Goal: Task Accomplishment & Management: Manage account settings

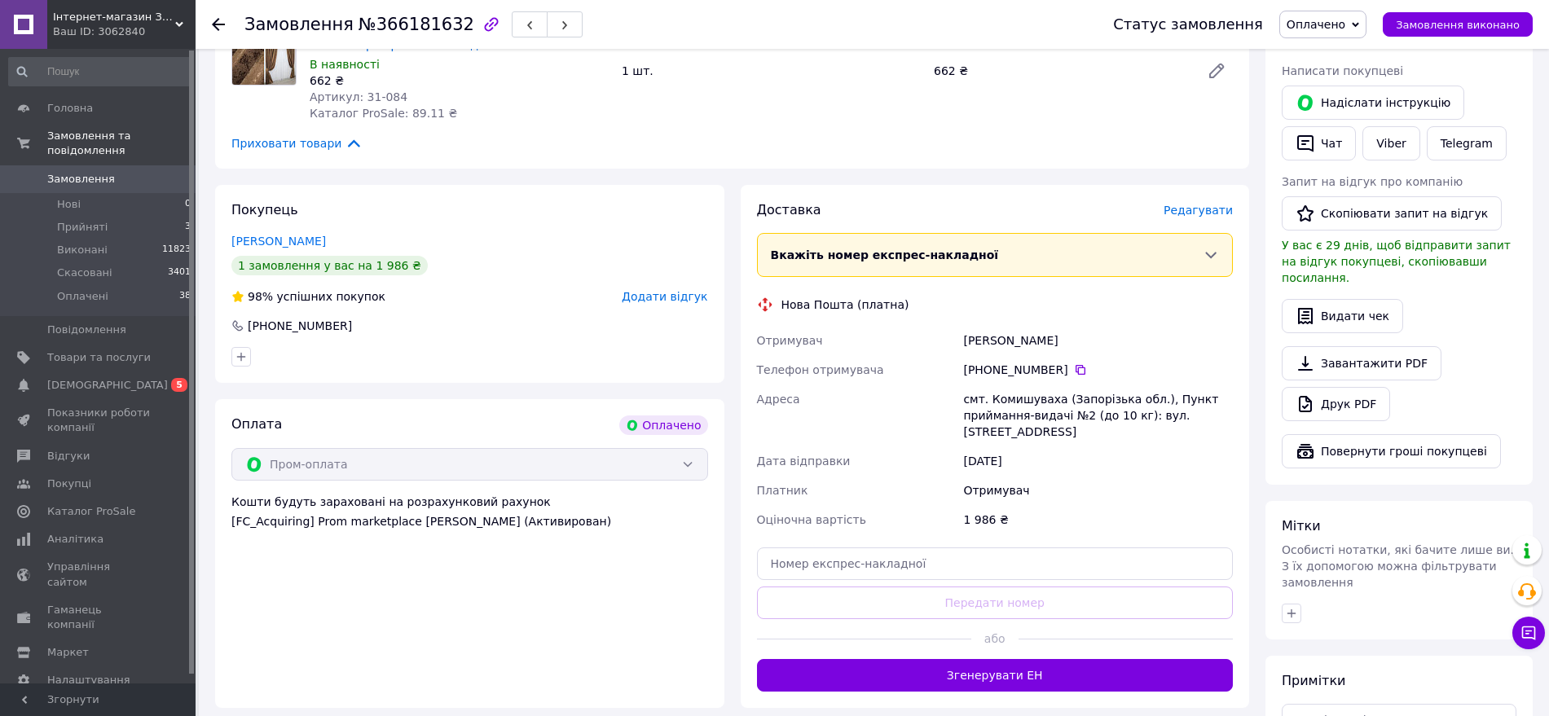
scroll to position [719, 0]
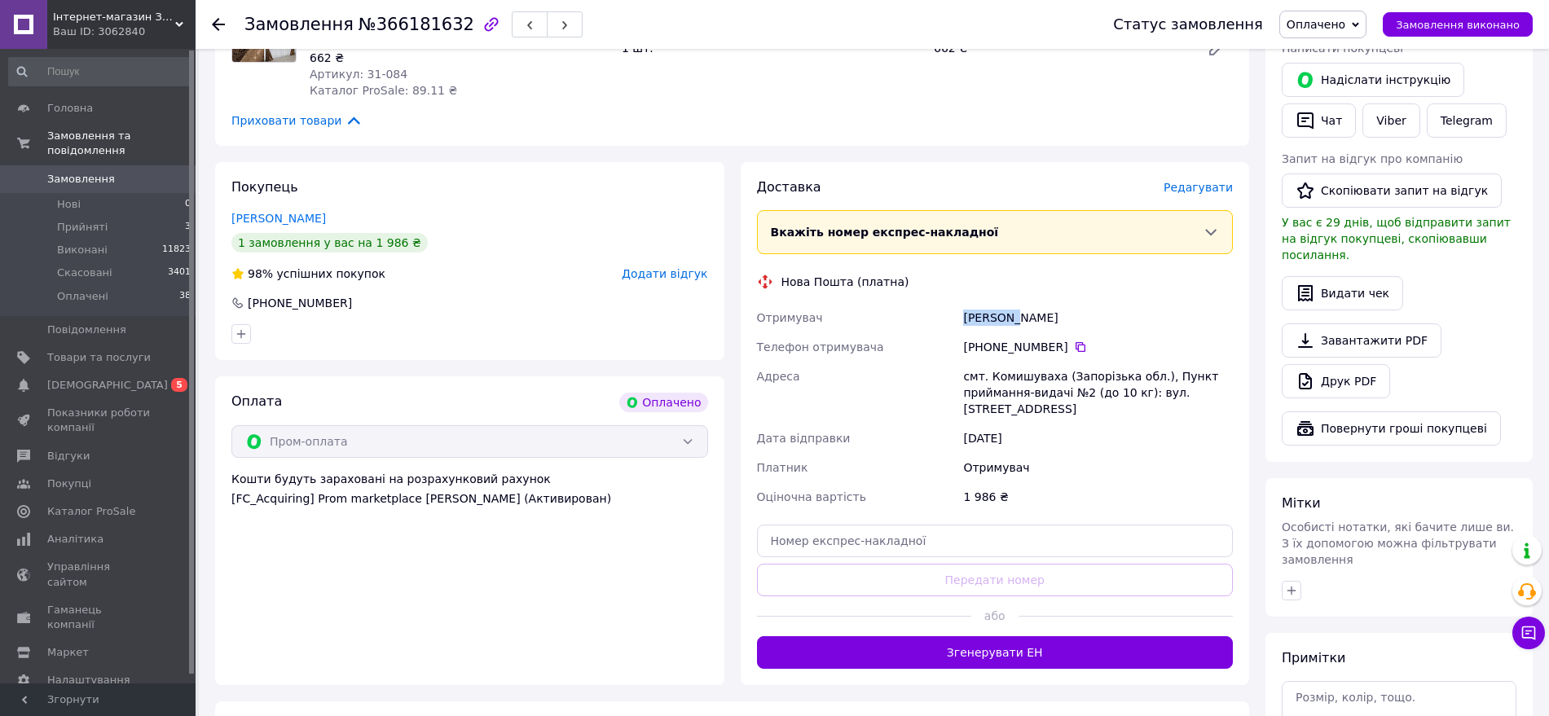
drag, startPoint x: 1013, startPoint y: 301, endPoint x: 945, endPoint y: 300, distance: 67.6
click at [945, 303] on div "Отримувач [PERSON_NAME] Телефон отримувача [PHONE_NUMBER]   [GEOGRAPHIC_DATA] с…" at bounding box center [995, 407] width 483 height 209
copy div "Отримувач [PERSON_NAME]"
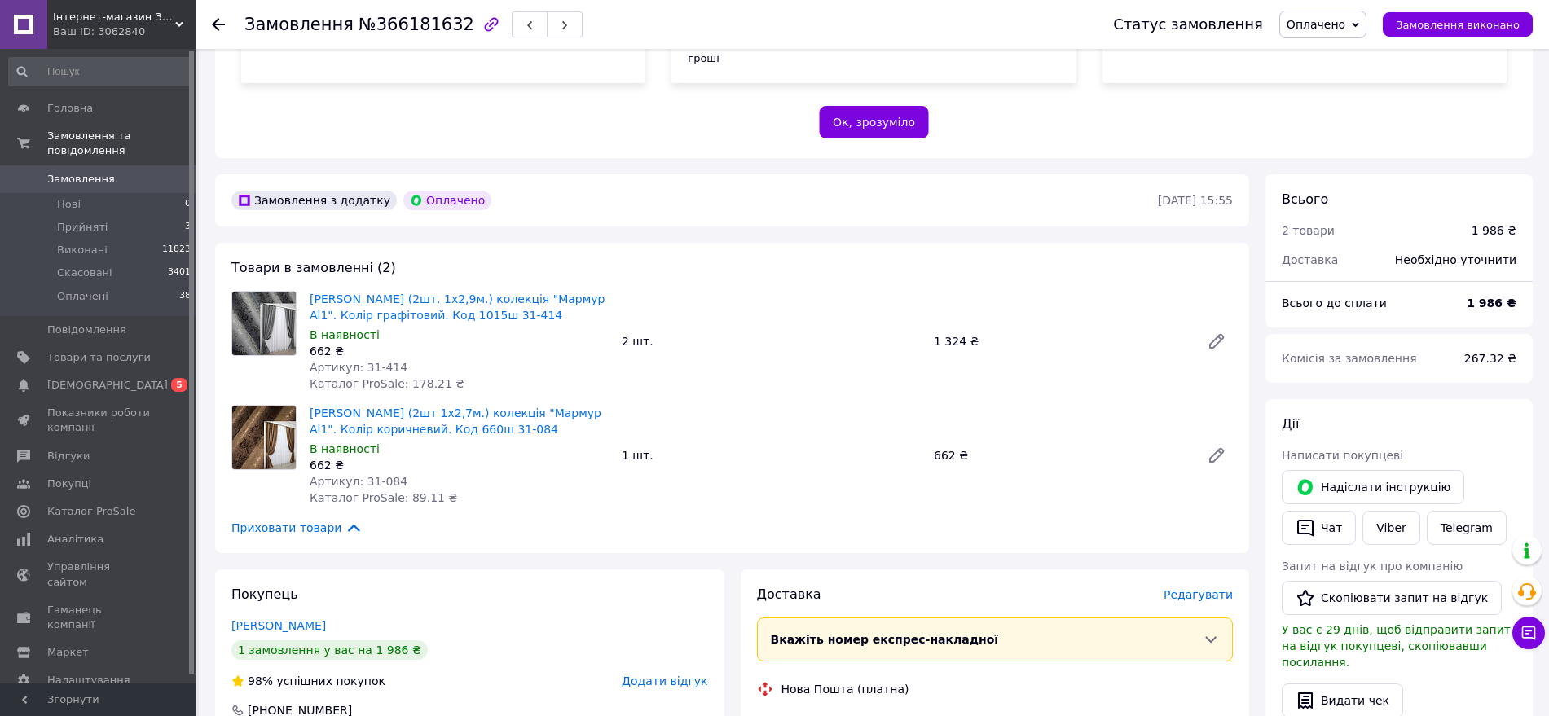
scroll to position [310, 0]
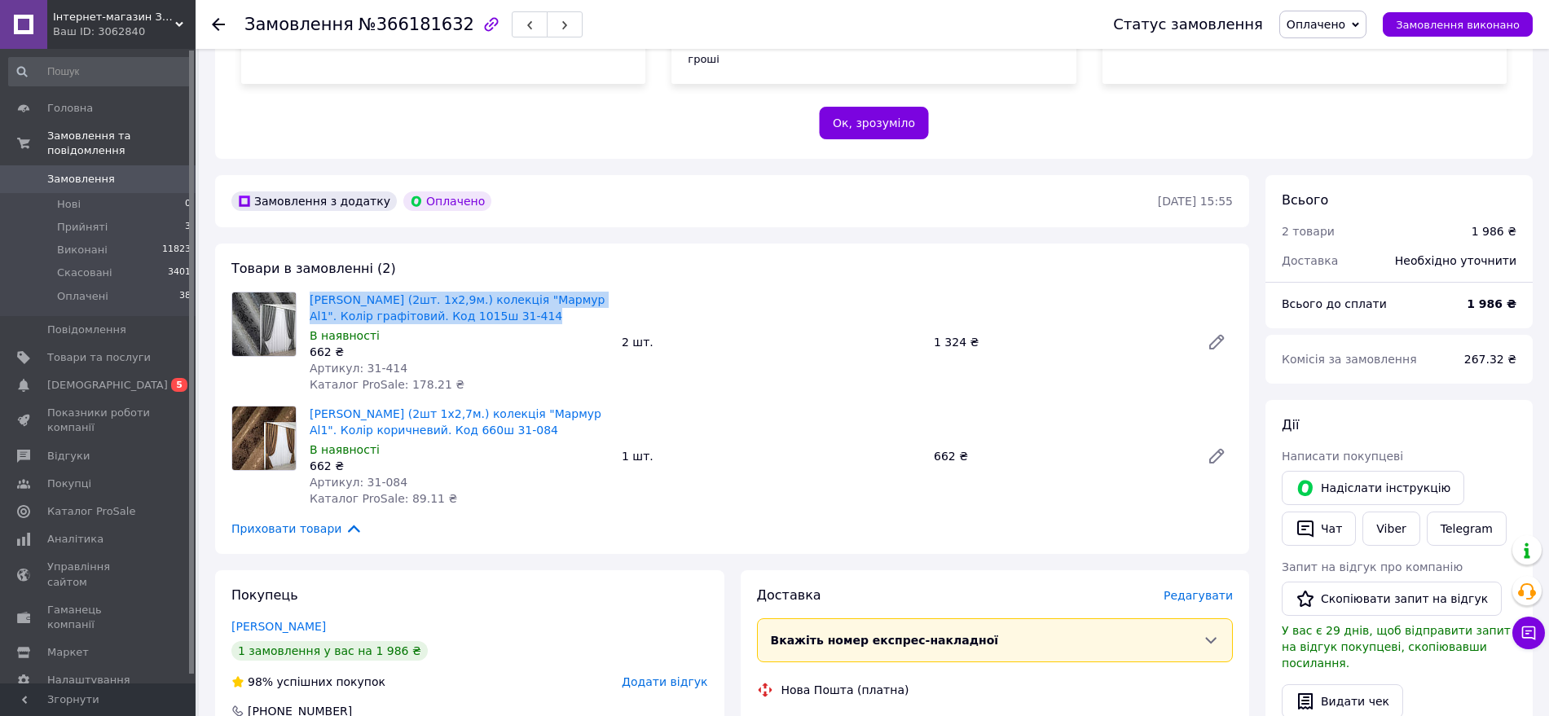
drag, startPoint x: 514, startPoint y: 295, endPoint x: 250, endPoint y: 322, distance: 265.4
click at [250, 322] on div "[PERSON_NAME] (2шт. 1х2,9м.) колекція "Мармур Al1". Колір графітовий. Код 1015ш…" at bounding box center [732, 342] width 1014 height 101
copy div "[PERSON_NAME] (2шт. 1х2,9м.) колекція "Мармур Al1". Колір графітовий. Код 1015ш…"
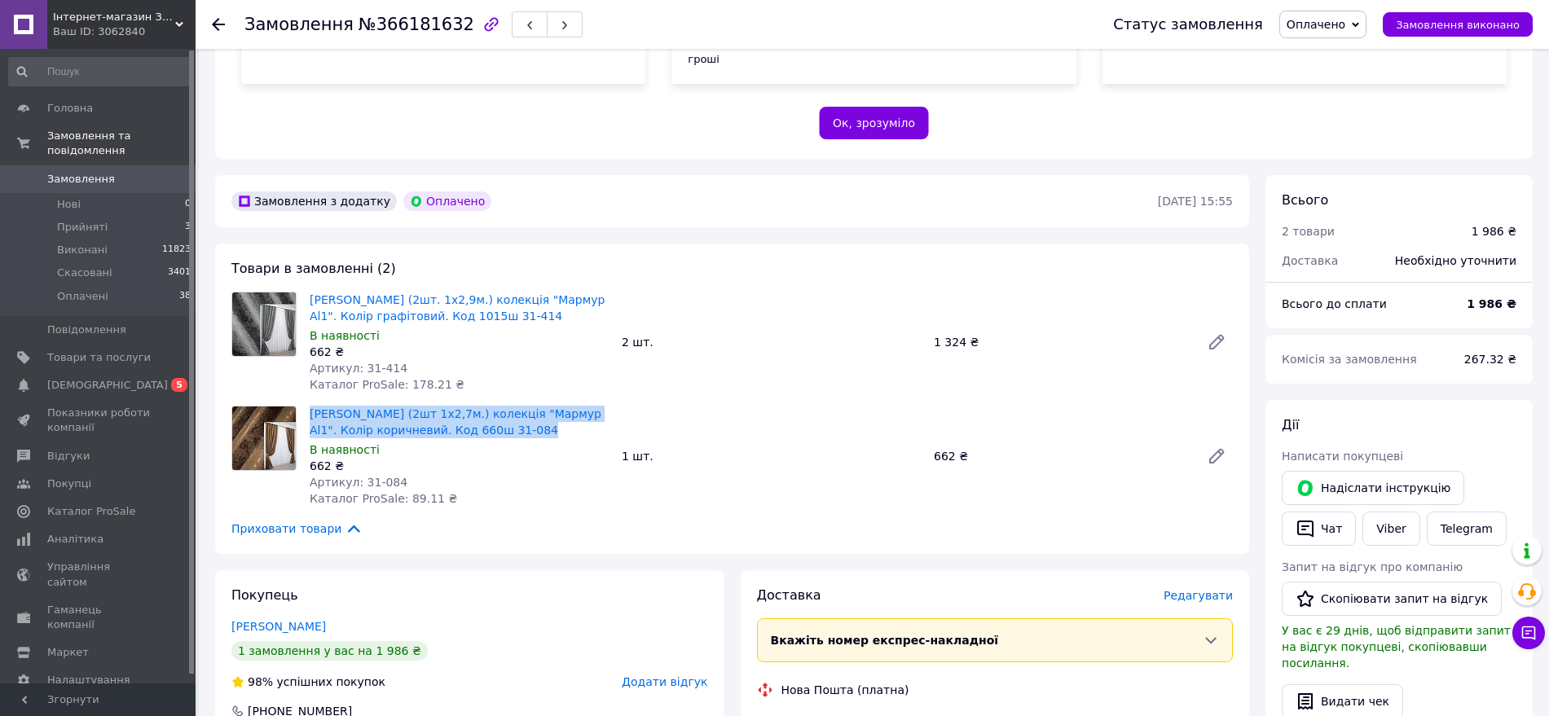
drag, startPoint x: 519, startPoint y: 410, endPoint x: 246, endPoint y: 429, distance: 273.7
click at [246, 429] on div "[PERSON_NAME] (2шт 1х2,7м.) колекція "Мармур Al1". Колір коричневий. Код 660ш 3…" at bounding box center [732, 456] width 1014 height 101
copy div "[PERSON_NAME] (2шт 1х2,7м.) колекція "Мармур Al1". Колір коричневий. Код 660ш 3…"
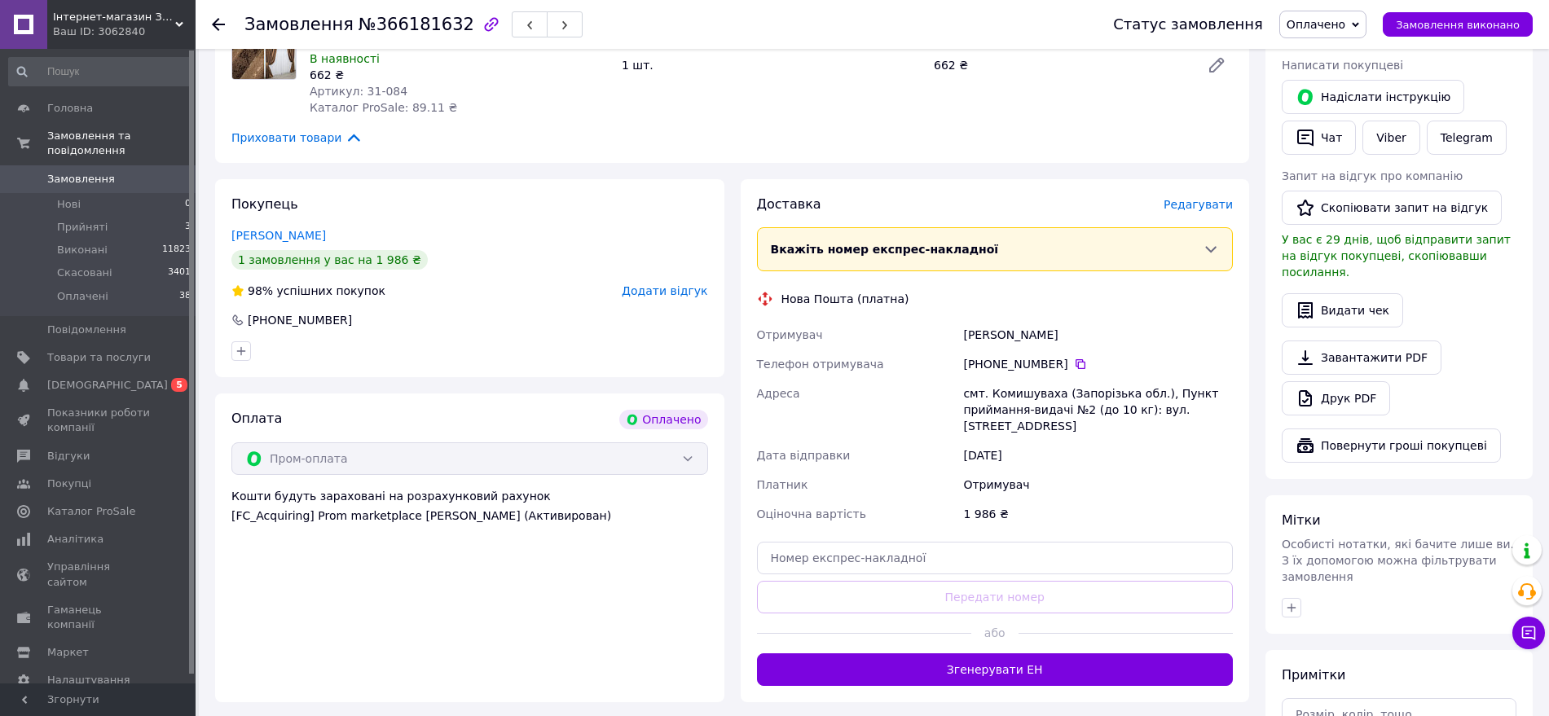
scroll to position [740, 0]
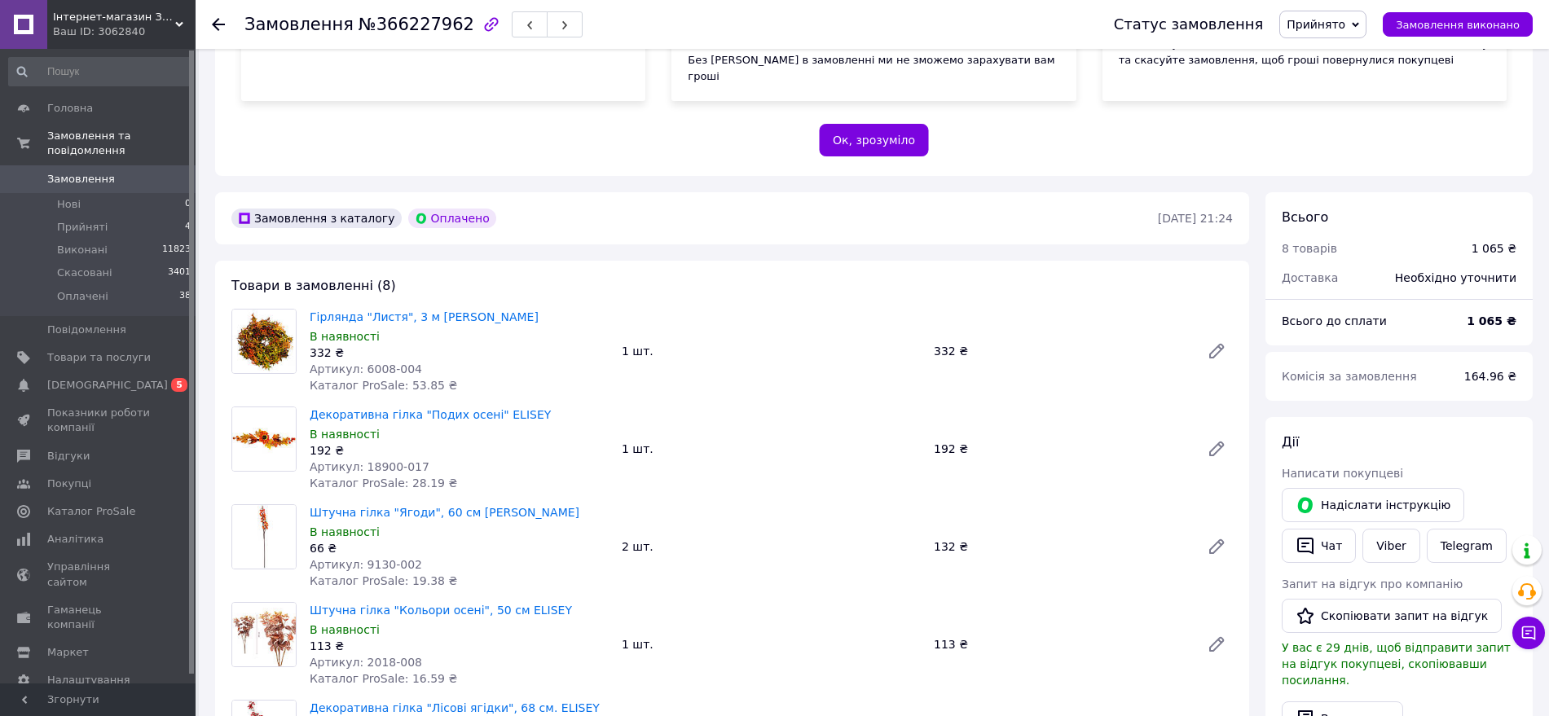
scroll to position [352, 0]
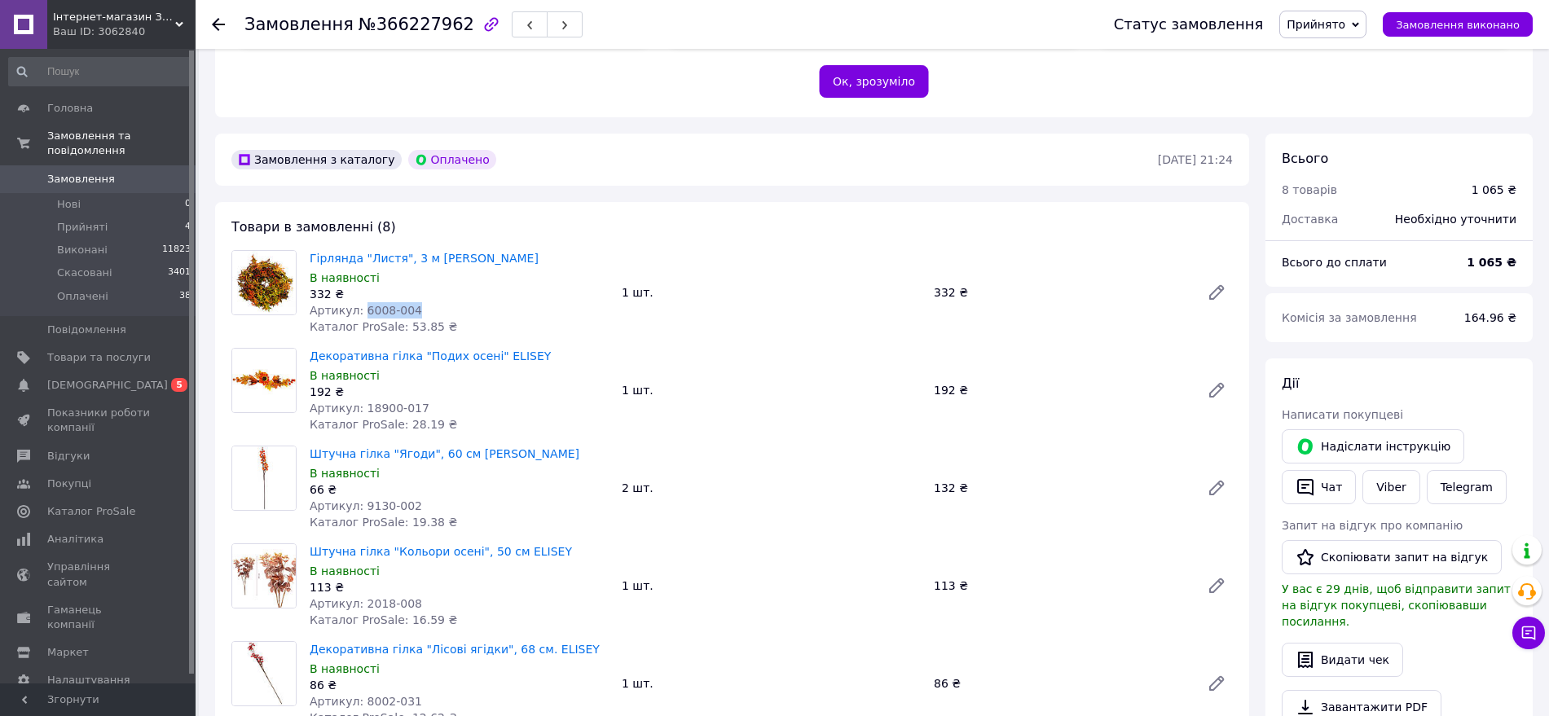
drag, startPoint x: 415, startPoint y: 291, endPoint x: 358, endPoint y: 291, distance: 57.0
click at [358, 302] on div "Артикул: 6008-004" at bounding box center [459, 310] width 299 height 16
copy span "6008-004"
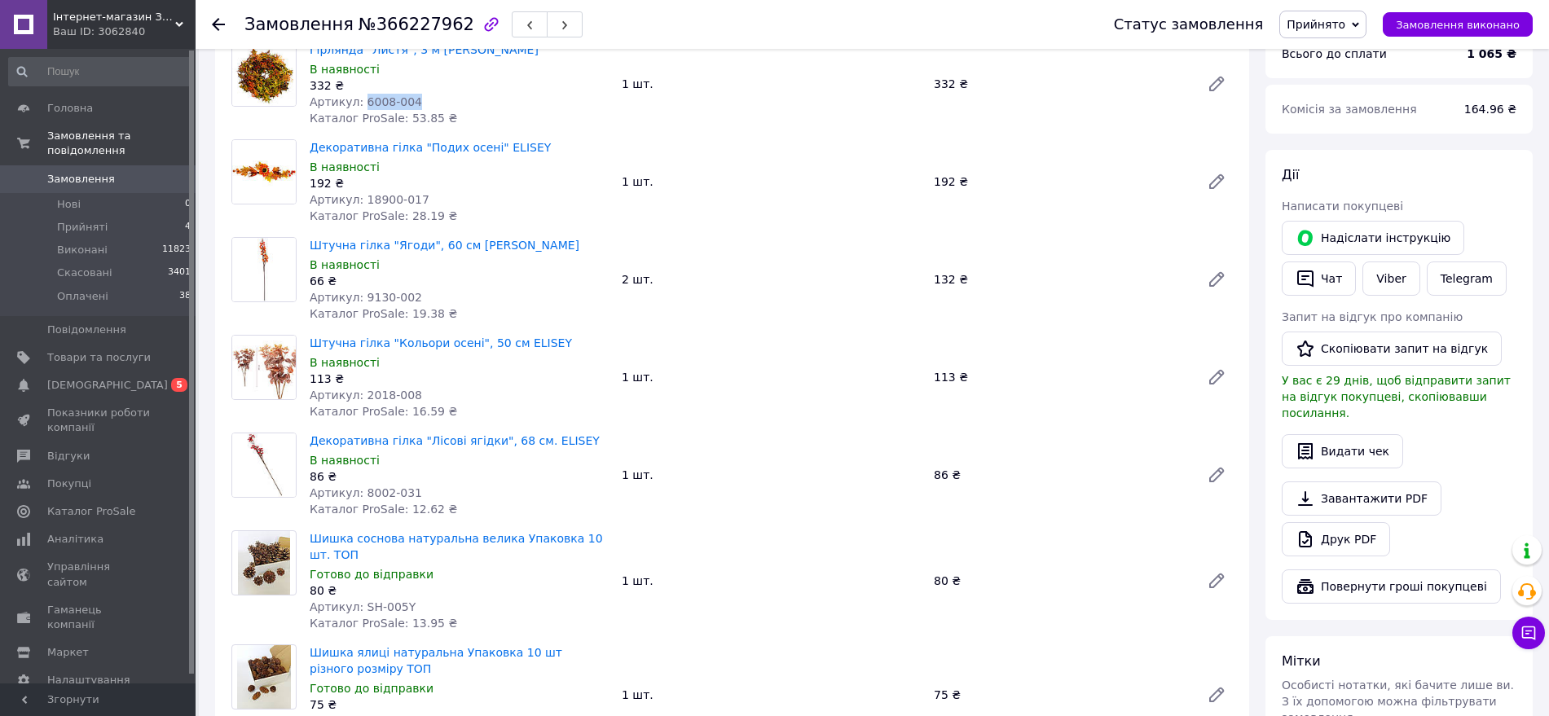
scroll to position [561, 0]
drag, startPoint x: 422, startPoint y: 178, endPoint x: 360, endPoint y: 181, distance: 62.0
click at [360, 191] on div "Артикул: 18900-017" at bounding box center [459, 199] width 299 height 16
copy span "18900-017"
drag, startPoint x: 412, startPoint y: 284, endPoint x: 355, endPoint y: 282, distance: 57.1
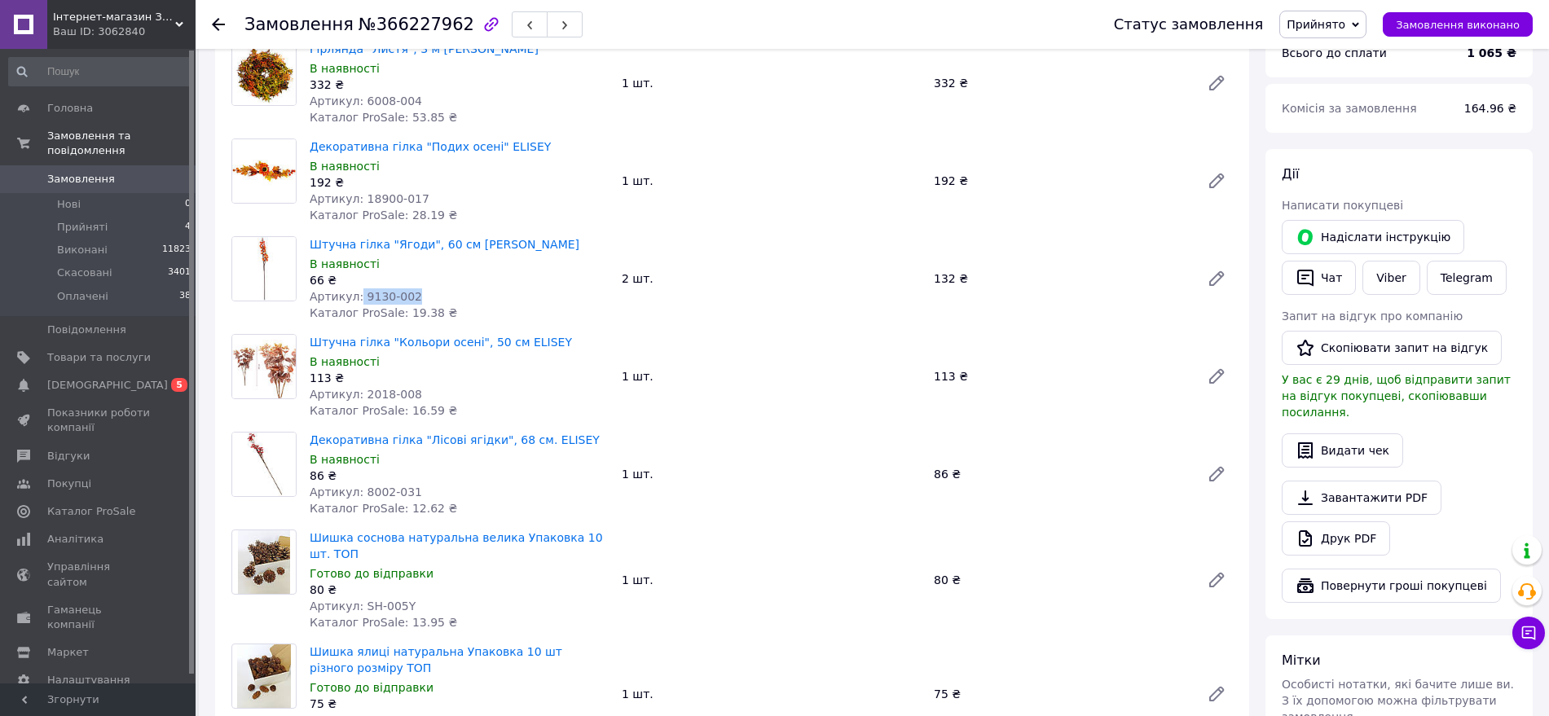
click at [355, 288] on div "Артикул: 9130-002" at bounding box center [459, 296] width 299 height 16
copy span "9130-002"
drag, startPoint x: 410, startPoint y: 376, endPoint x: 358, endPoint y: 376, distance: 52.2
click at [358, 386] on div "Артикул: 2018-008" at bounding box center [459, 394] width 299 height 16
copy span "2018-008"
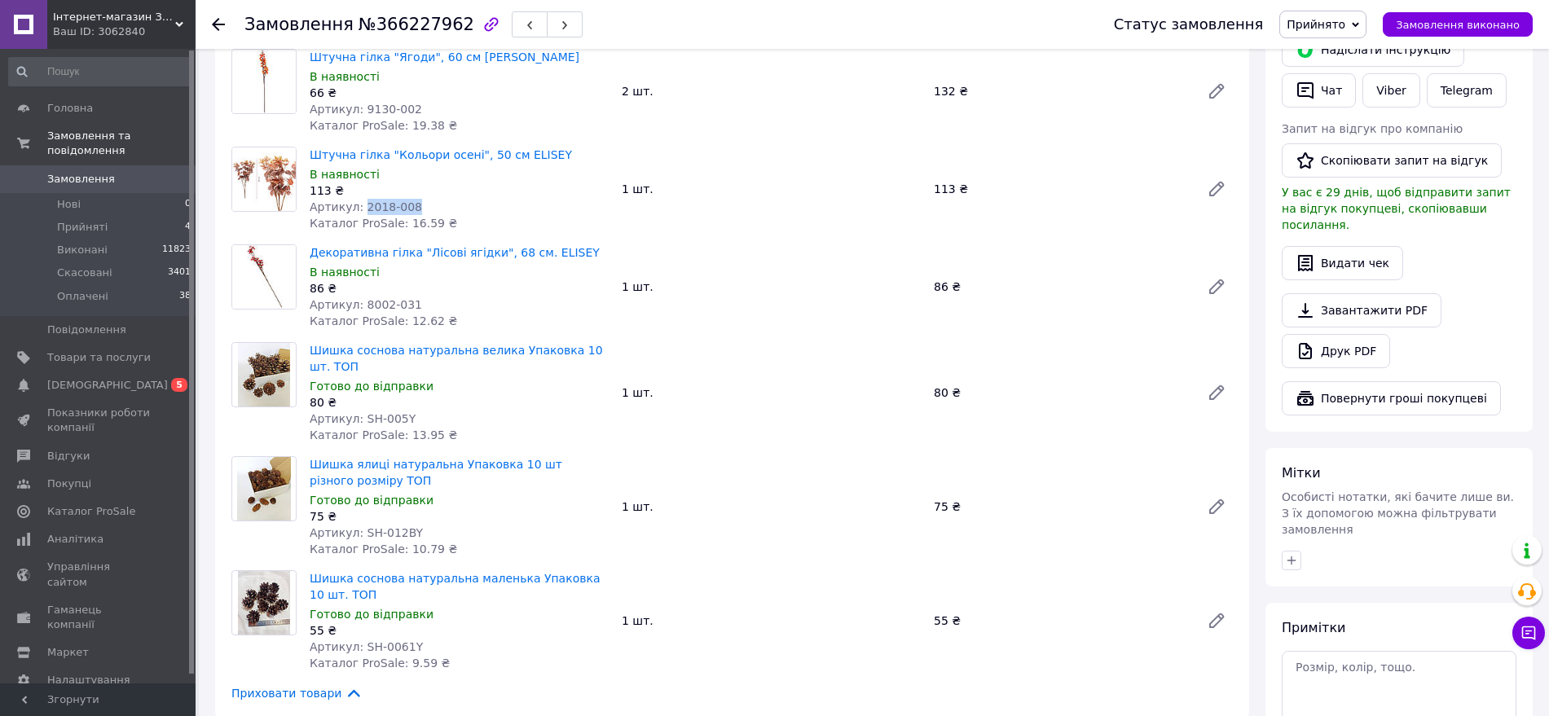
scroll to position [786, 0]
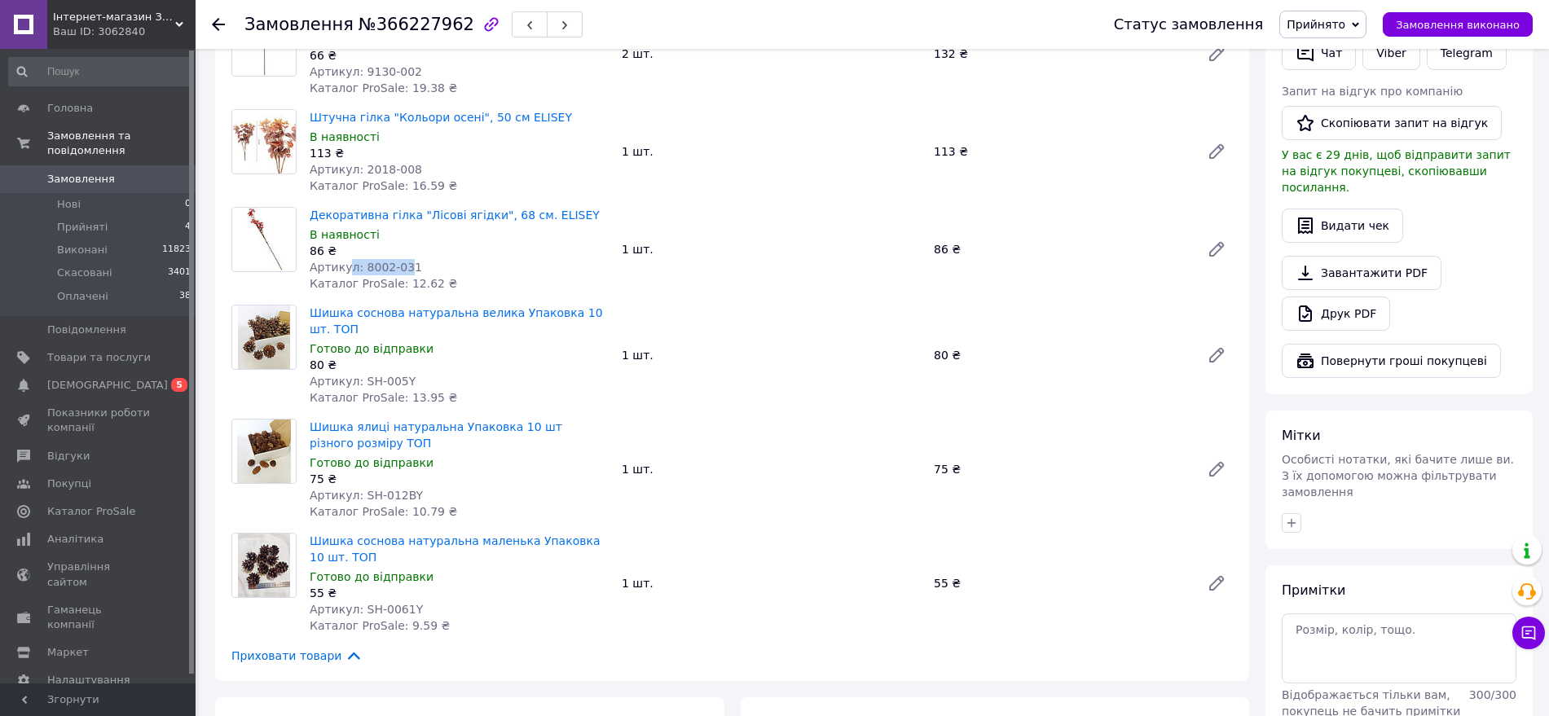
drag, startPoint x: 376, startPoint y: 249, endPoint x: 364, endPoint y: 252, distance: 11.9
click at [352, 261] on span "Артикул: 8002-031" at bounding box center [366, 267] width 112 height 13
drag, startPoint x: 410, startPoint y: 250, endPoint x: 356, endPoint y: 247, distance: 53.9
click at [356, 259] on div "Артикул: 8002-031" at bounding box center [459, 267] width 299 height 16
copy span "8002-031"
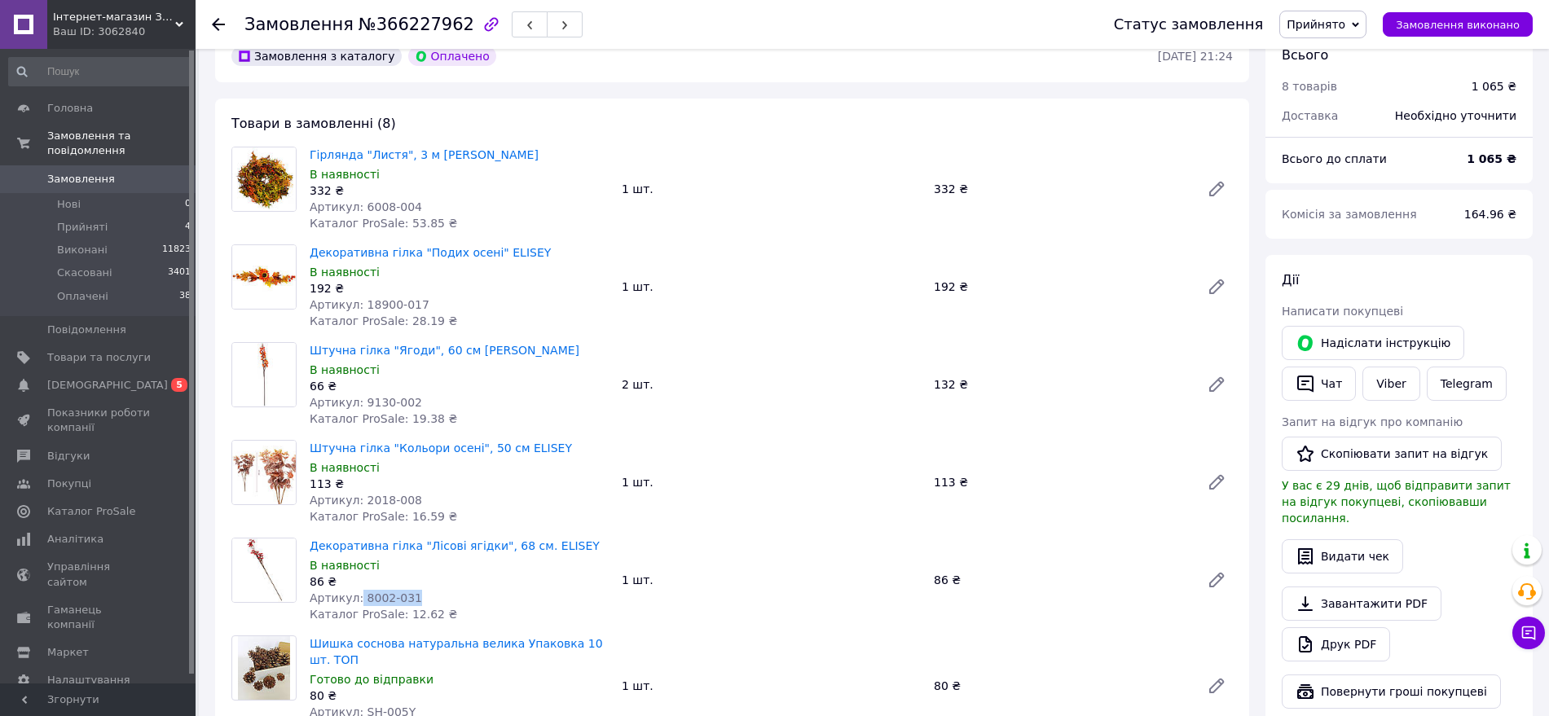
scroll to position [456, 0]
